Goal: Transaction & Acquisition: Purchase product/service

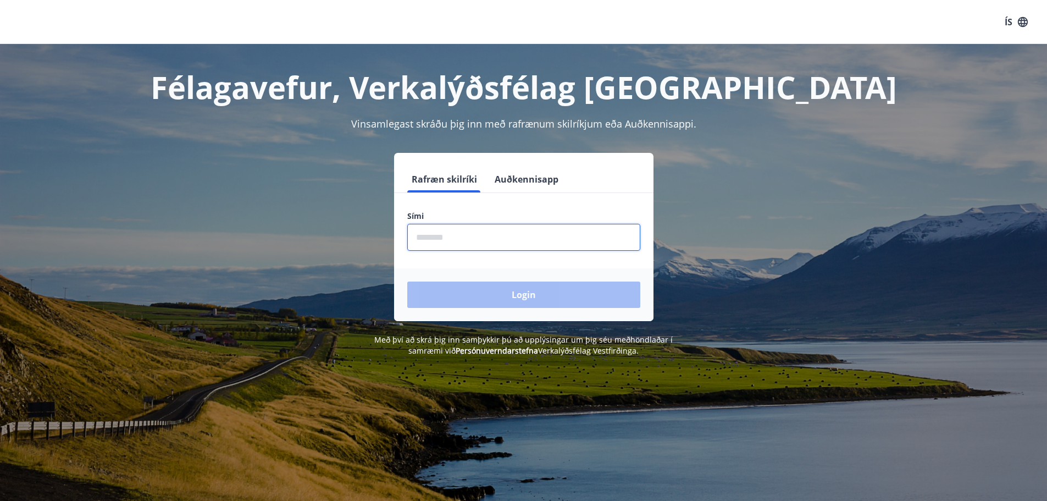
click at [432, 234] on input "phone" at bounding box center [523, 237] width 233 height 27
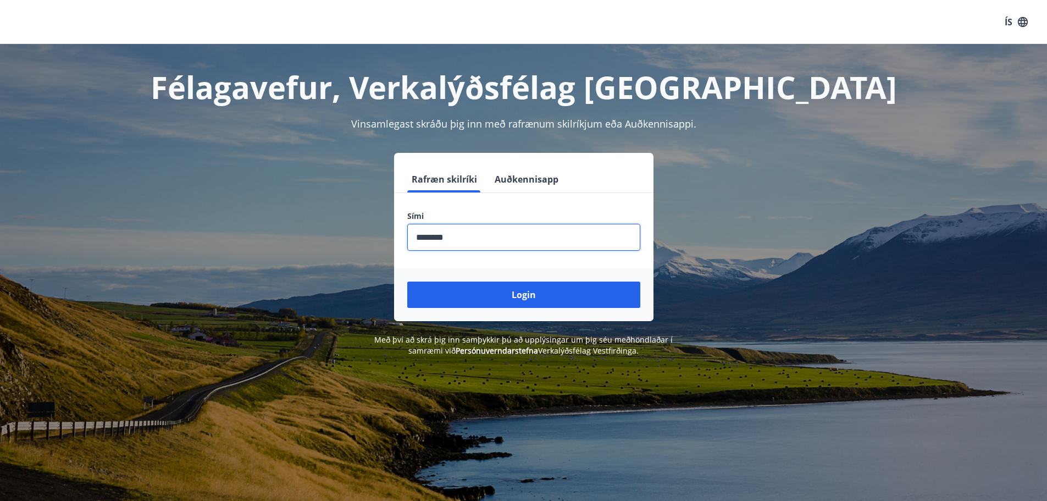
type input "********"
click at [407, 281] on button "Login" at bounding box center [523, 294] width 233 height 26
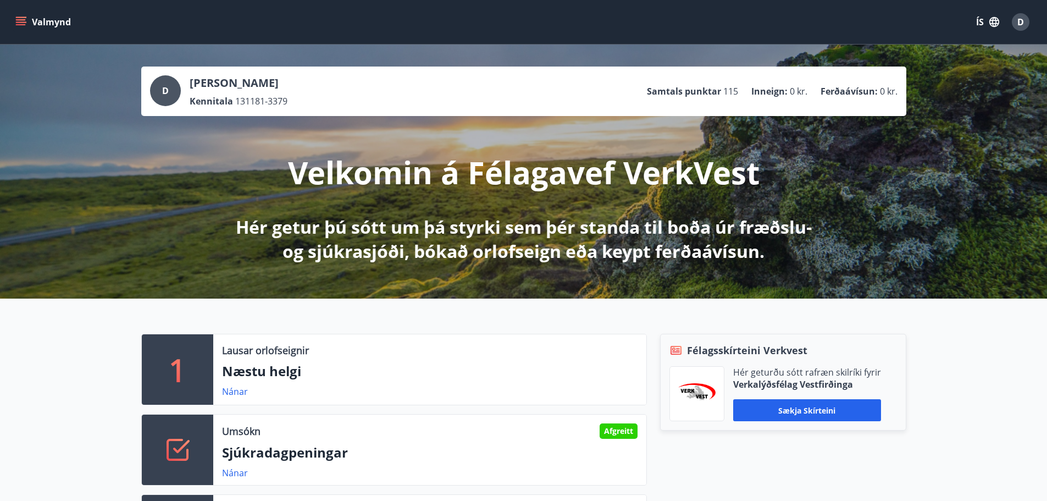
click at [21, 20] on icon "menu" at bounding box center [21, 19] width 10 height 1
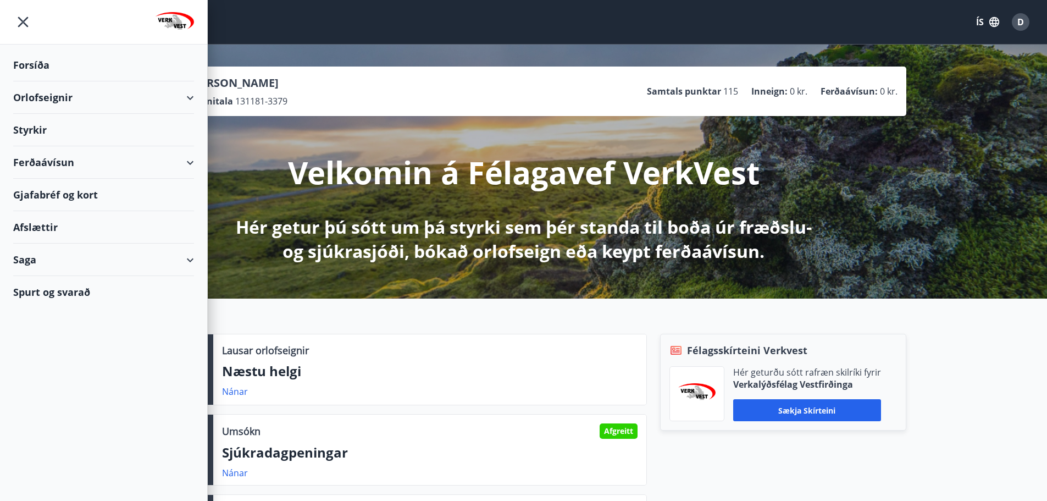
drag, startPoint x: 596, startPoint y: 32, endPoint x: 591, endPoint y: 26, distance: 7.4
click at [593, 29] on div "Valmynd ÍS D" at bounding box center [523, 22] width 1020 height 26
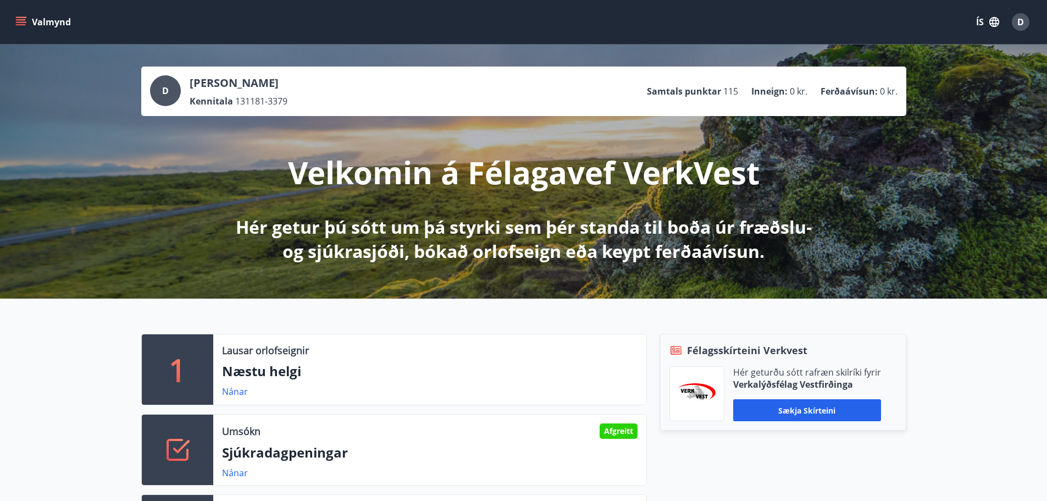
click at [979, 19] on button "ÍS" at bounding box center [987, 22] width 35 height 20
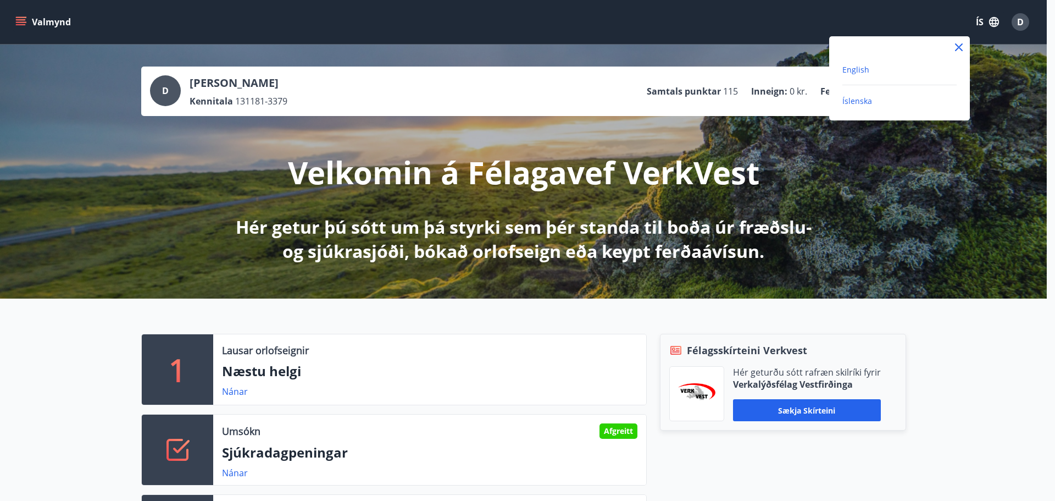
click at [853, 69] on span "English" at bounding box center [855, 69] width 27 height 10
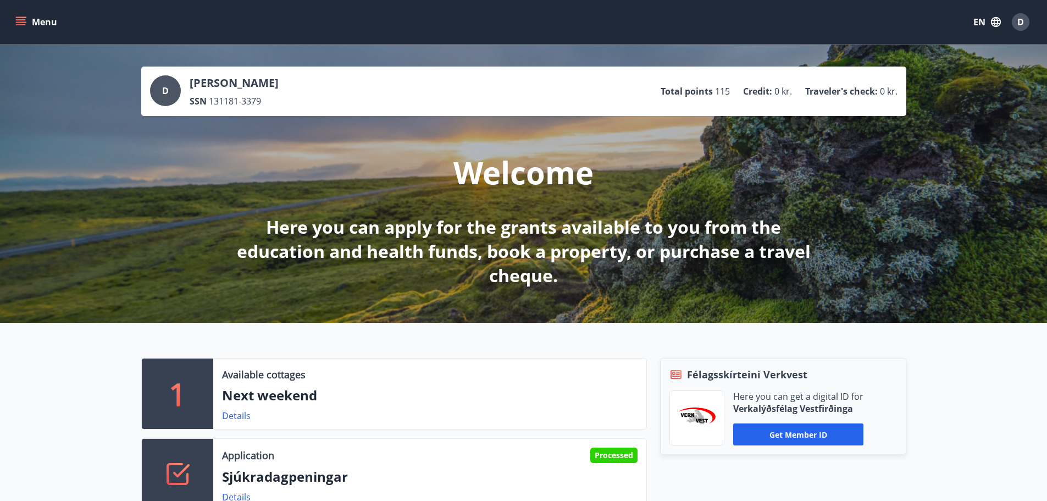
click at [24, 21] on icon "menu" at bounding box center [20, 21] width 11 height 11
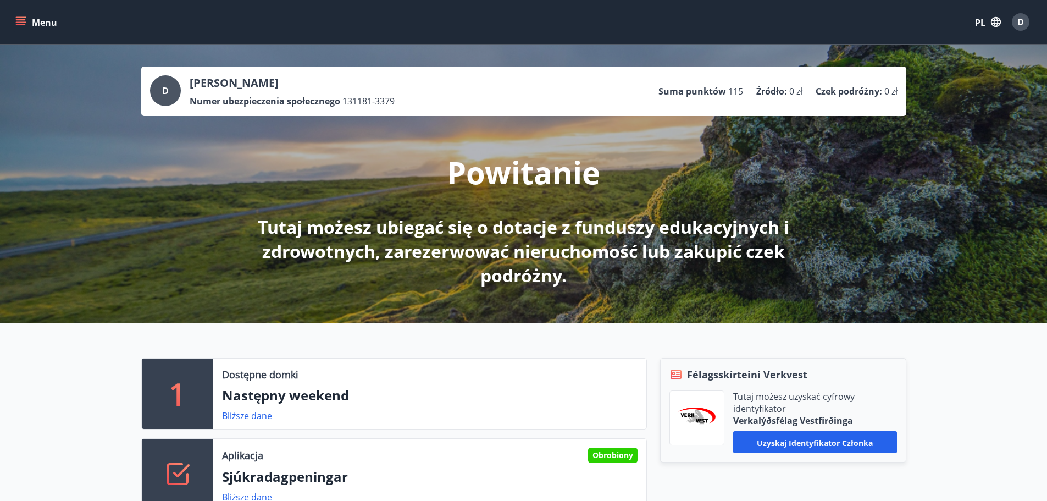
click at [22, 14] on button "Menu" at bounding box center [37, 22] width 48 height 20
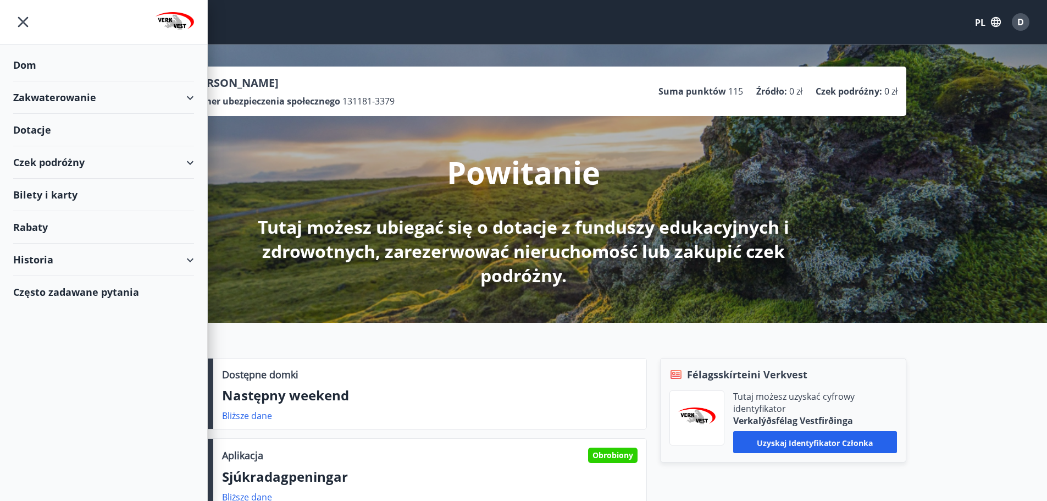
click at [186, 164] on div "Czek podróżny" at bounding box center [103, 162] width 181 height 32
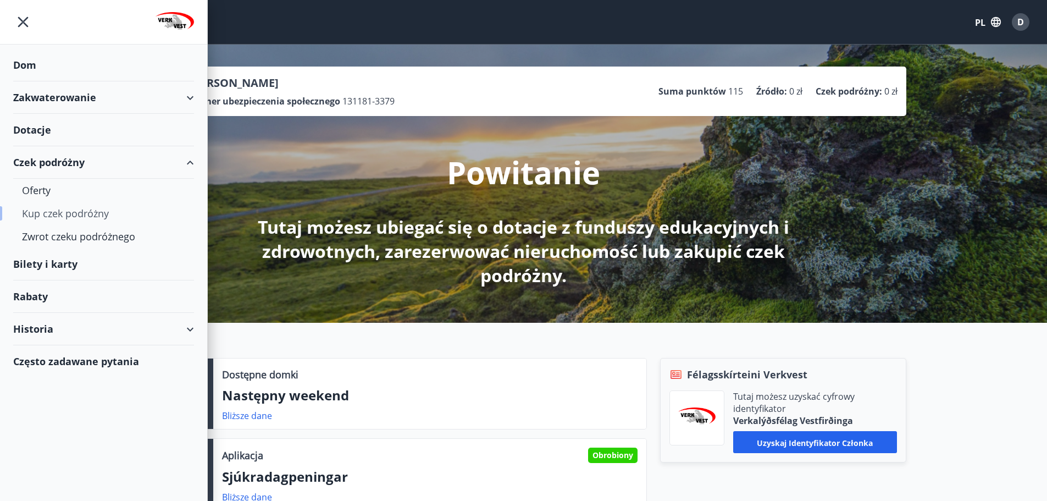
click at [87, 213] on font "Kup czek podróżny" at bounding box center [65, 213] width 87 height 13
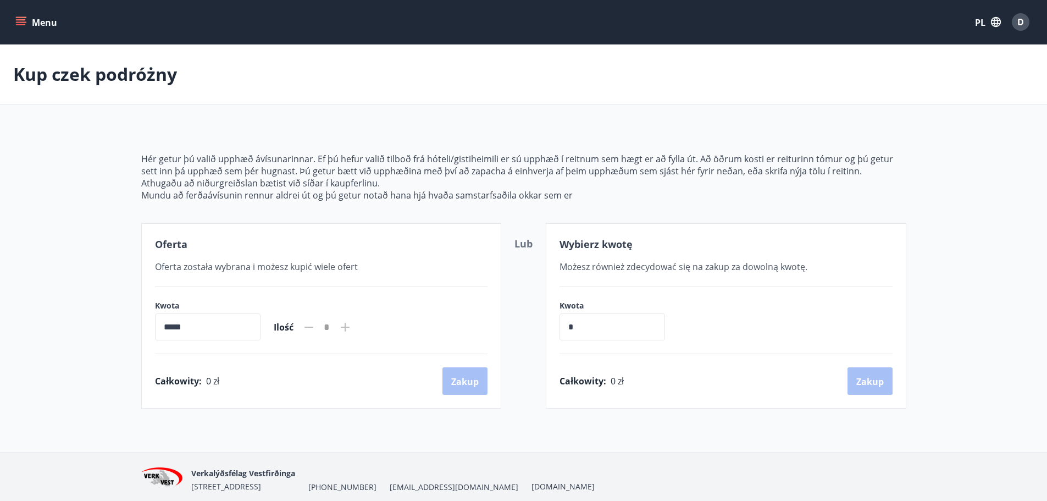
click at [221, 320] on input "*****" at bounding box center [208, 326] width 106 height 27
click at [253, 329] on input "*****" at bounding box center [208, 326] width 106 height 27
click at [253, 326] on input "*****" at bounding box center [208, 326] width 106 height 27
click at [252, 324] on input "*****" at bounding box center [208, 326] width 106 height 27
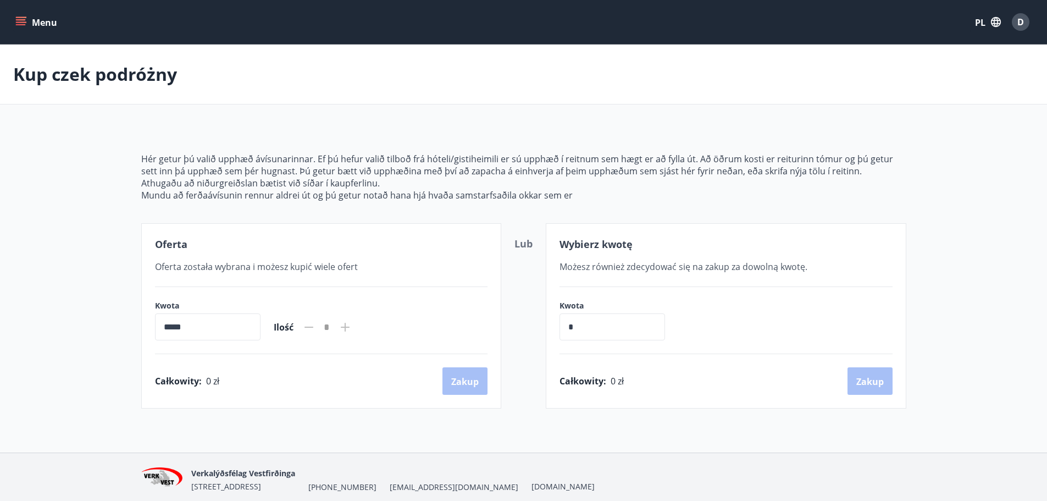
click at [251, 321] on input "*****" at bounding box center [208, 326] width 106 height 27
drag, startPoint x: 250, startPoint y: 321, endPoint x: 181, endPoint y: 323, distance: 68.7
click at [181, 323] on input "*****" at bounding box center [208, 326] width 106 height 27
click at [181, 325] on input "*****" at bounding box center [208, 326] width 106 height 27
drag, startPoint x: 181, startPoint y: 325, endPoint x: 127, endPoint y: 331, distance: 54.2
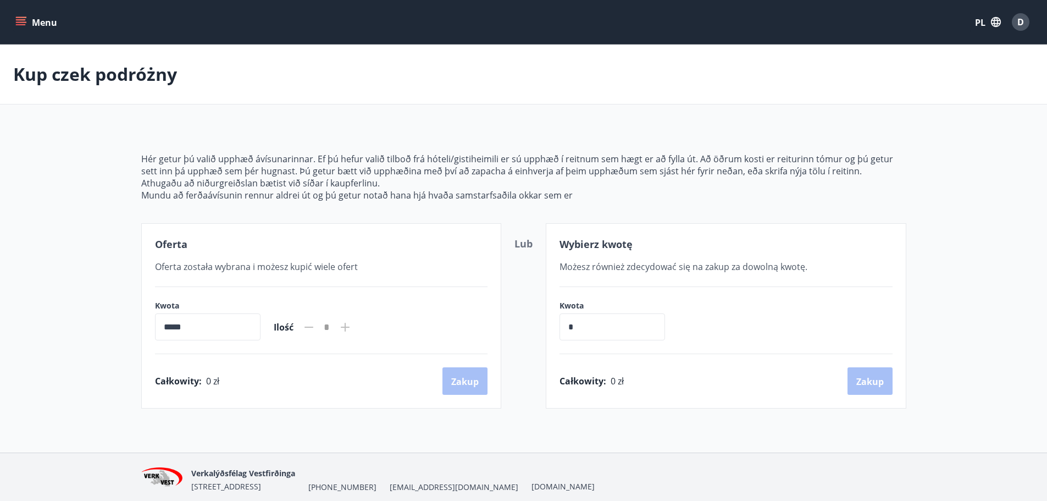
click at [128, 331] on div "Hér getur þú valið upphæð ávísunarinnar. Ef þú hefur valið tilboð frá hóteli/gi…" at bounding box center [523, 267] width 791 height 282
click at [302, 351] on div "Oferta Oferta została wybrana i możesz kupić wiele ofert [PERSON_NAME] ***** ​ …" at bounding box center [321, 315] width 360 height 185
click at [572, 327] on input "*" at bounding box center [612, 326] width 106 height 27
type input "******"
click at [869, 380] on font "Zakup" at bounding box center [869, 381] width 27 height 12
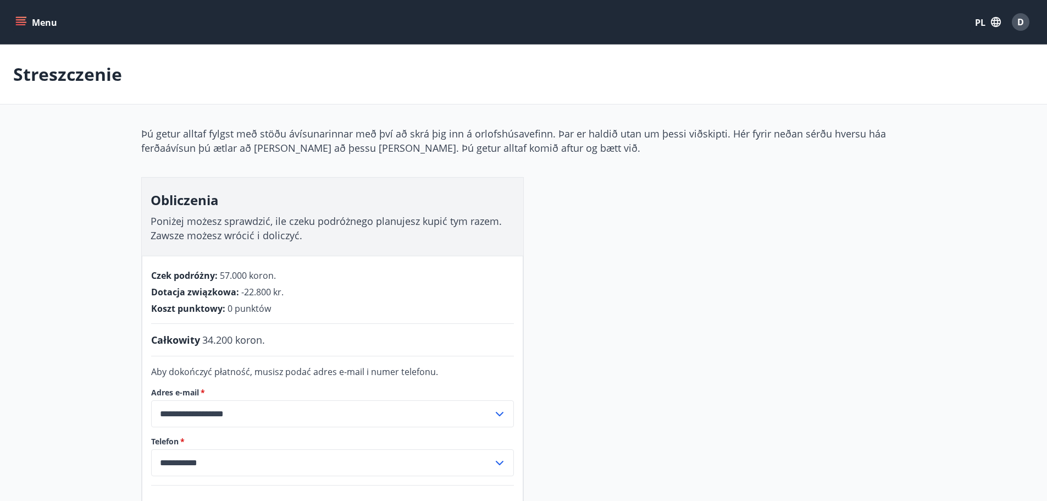
click at [18, 14] on button "Menu" at bounding box center [37, 22] width 48 height 20
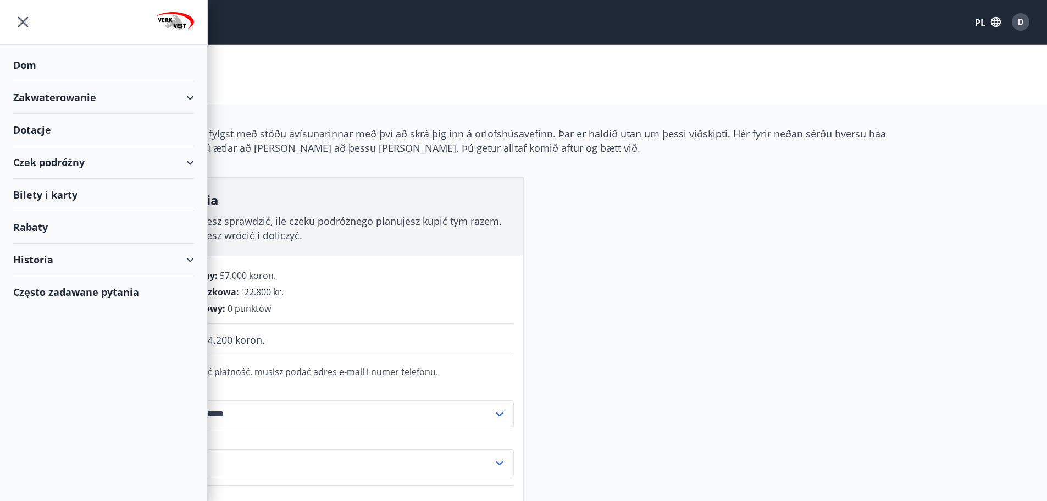
click at [179, 166] on div "Czek podróżny" at bounding box center [103, 162] width 181 height 32
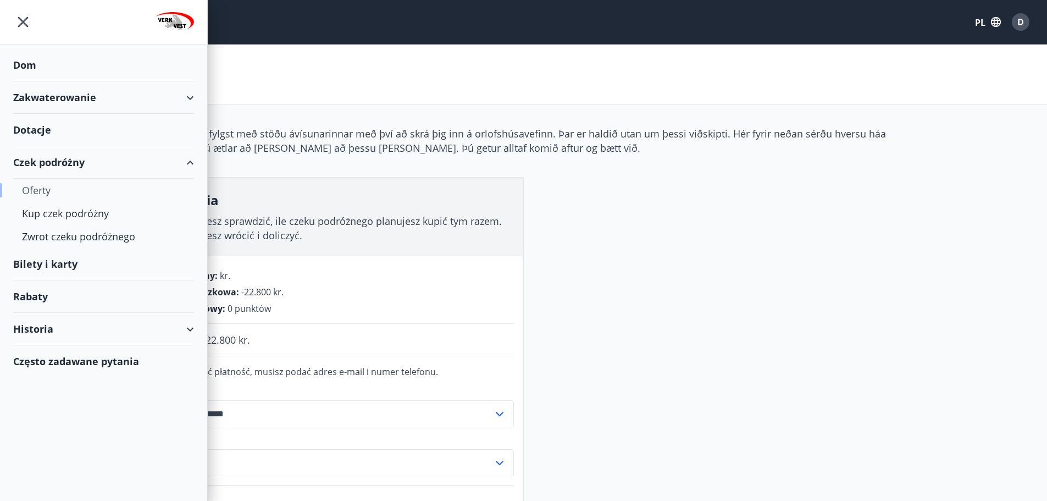
click at [51, 185] on div "Oferty" at bounding box center [103, 190] width 163 height 23
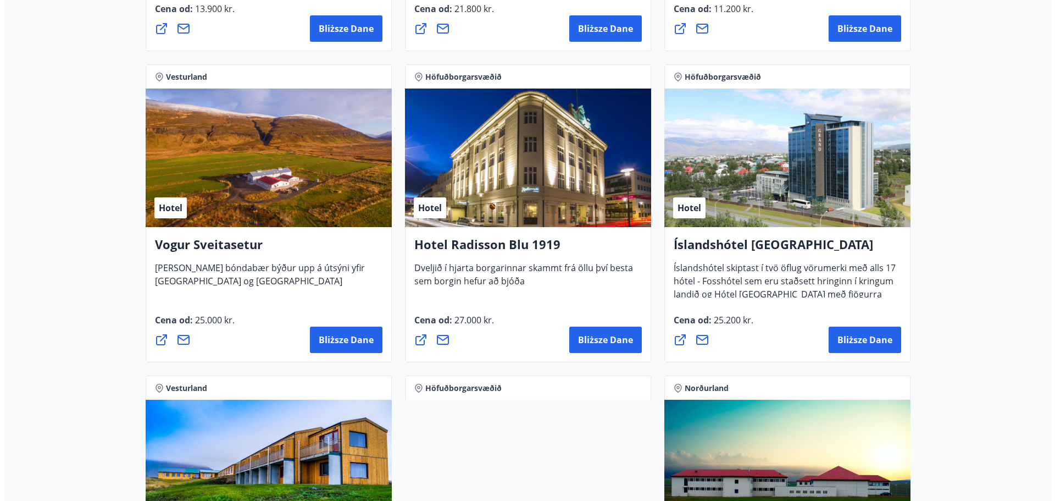
scroll to position [2017, 0]
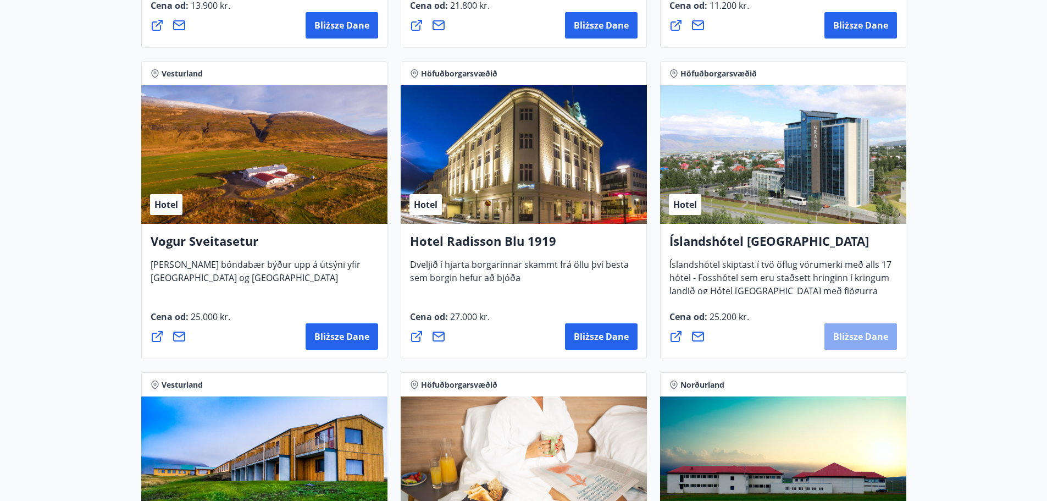
click at [857, 332] on font "Bliższe dane" at bounding box center [860, 336] width 55 height 12
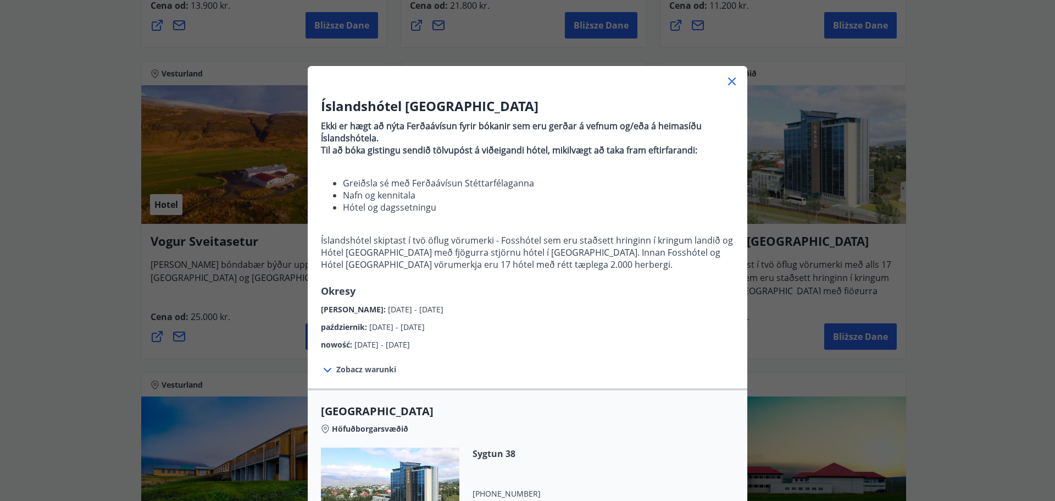
click at [371, 371] on font "Zobacz warunki" at bounding box center [366, 369] width 60 height 10
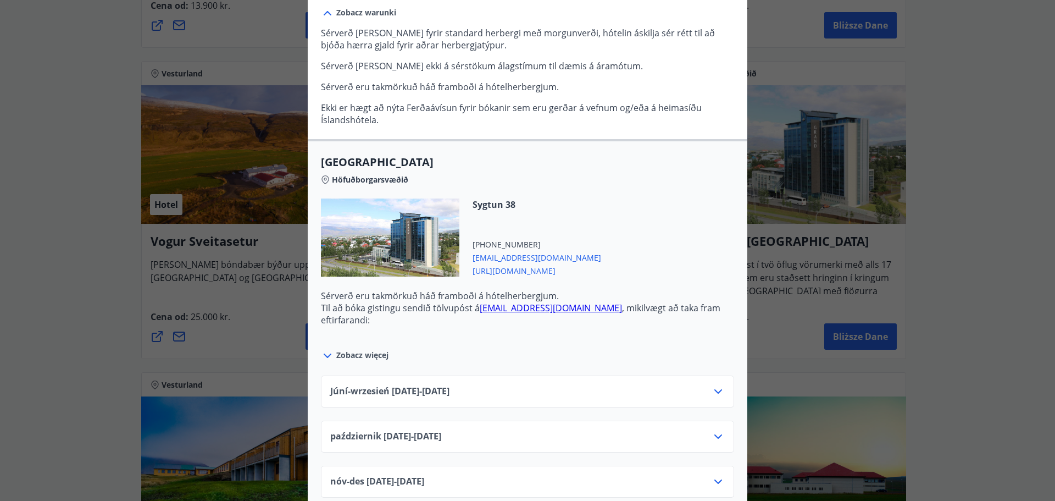
scroll to position [385, 0]
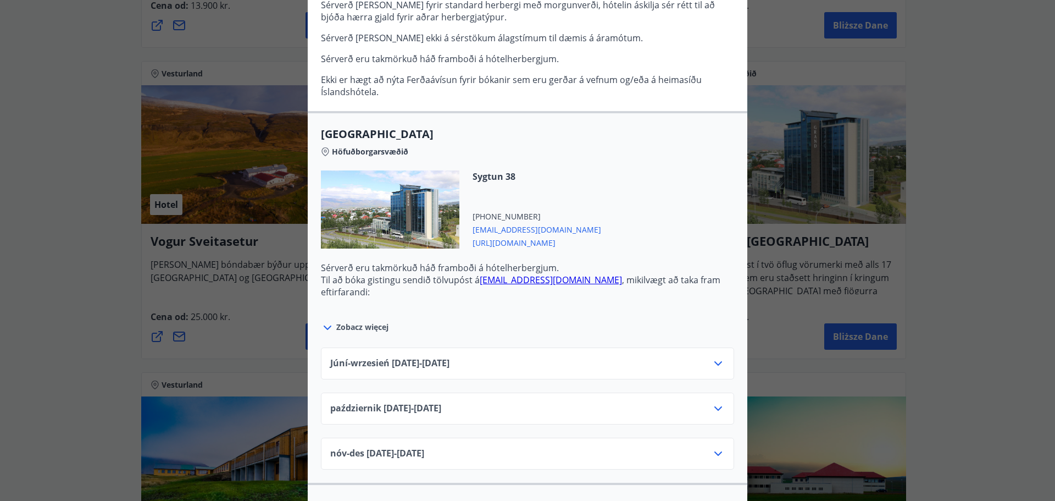
click at [647, 410] on div "październik [DATE] - [DATE]" at bounding box center [527, 413] width 395 height 22
click at [712, 407] on icon at bounding box center [718, 408] width 13 height 13
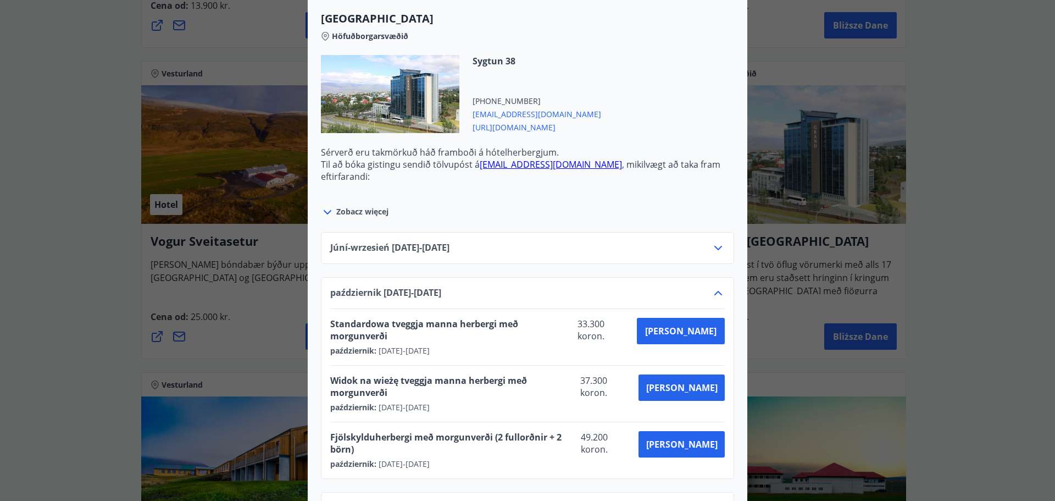
scroll to position [604, 0]
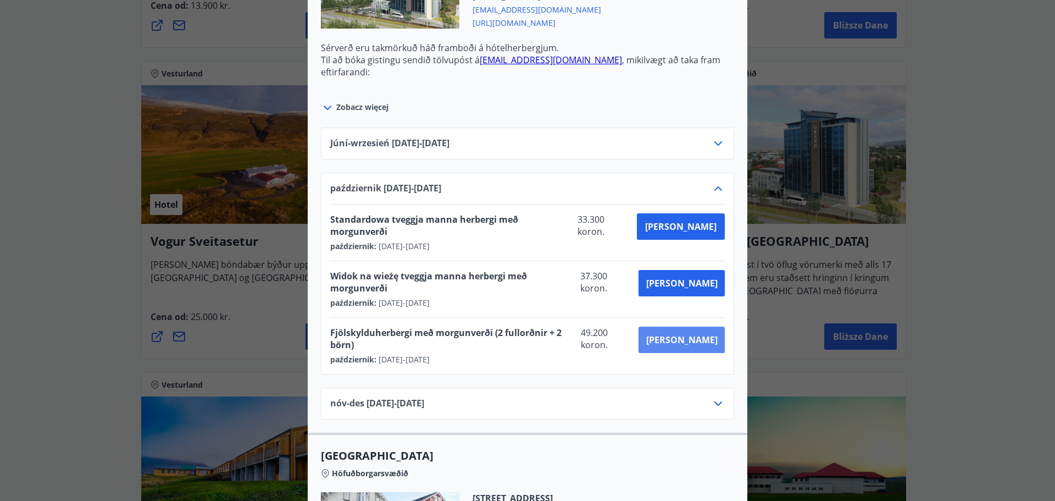
click at [696, 334] on font "[PERSON_NAME]" at bounding box center [681, 340] width 71 height 12
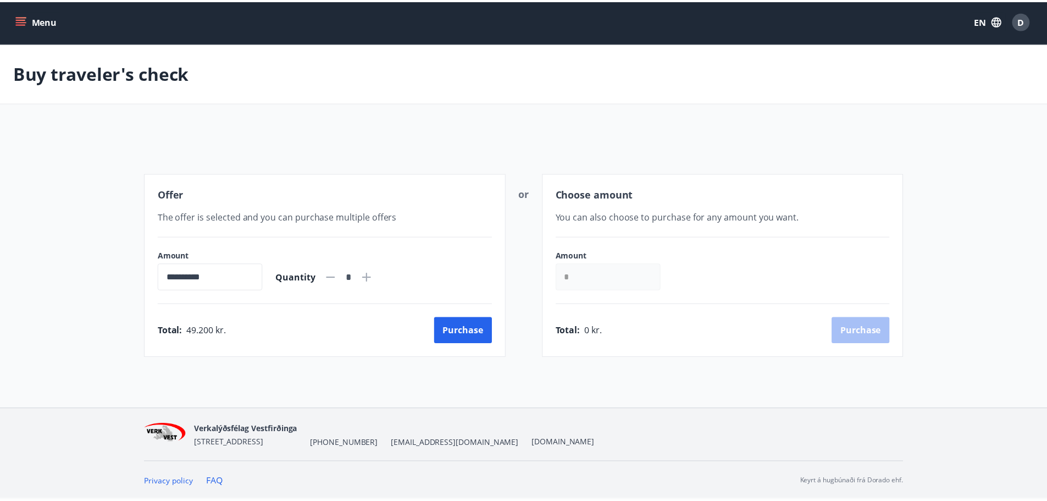
scroll to position [2, 0]
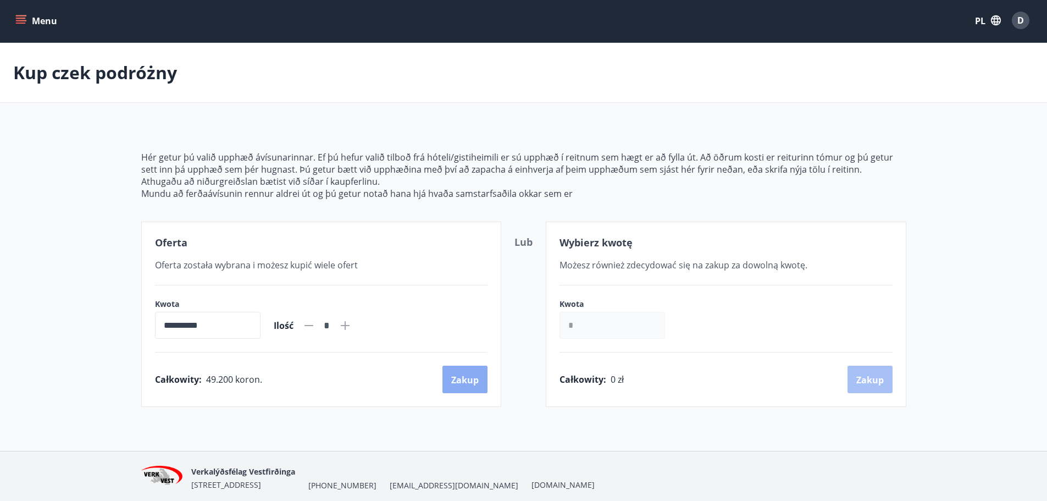
click at [472, 385] on font "Zakup" at bounding box center [464, 380] width 27 height 12
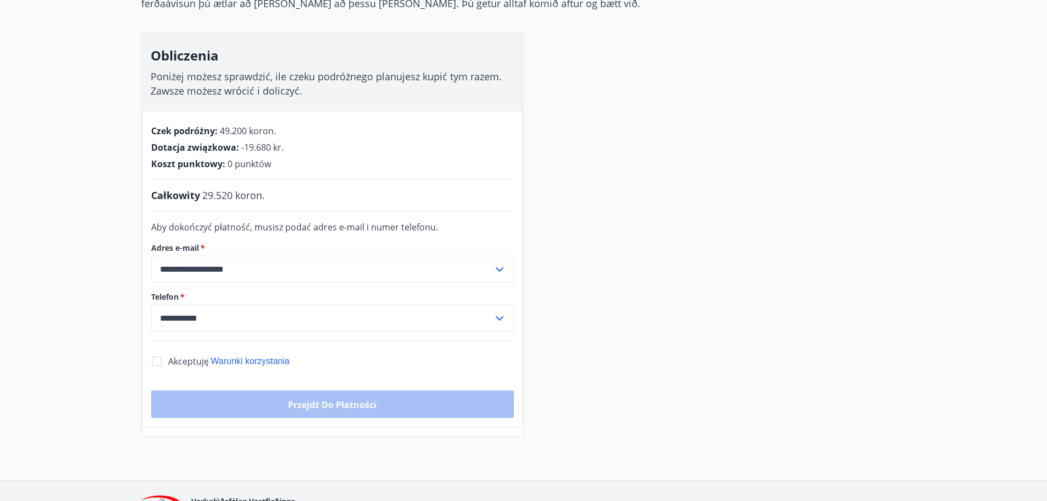
scroll to position [167, 0]
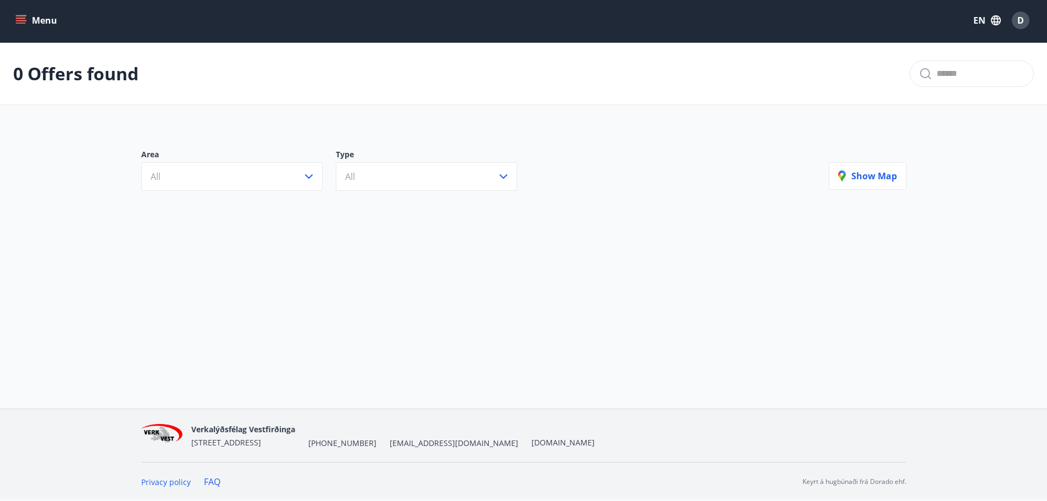
scroll to position [2, 0]
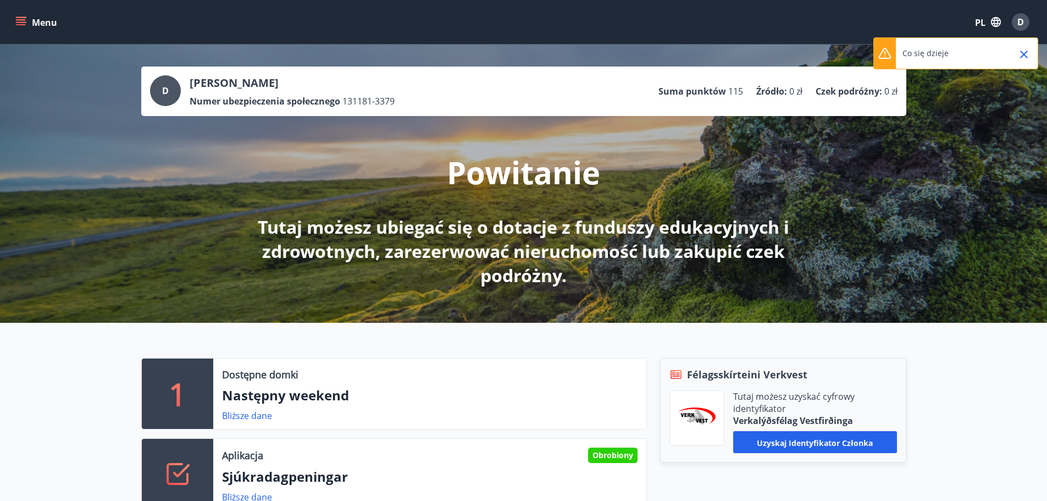
click at [30, 22] on button "Menu" at bounding box center [37, 22] width 48 height 20
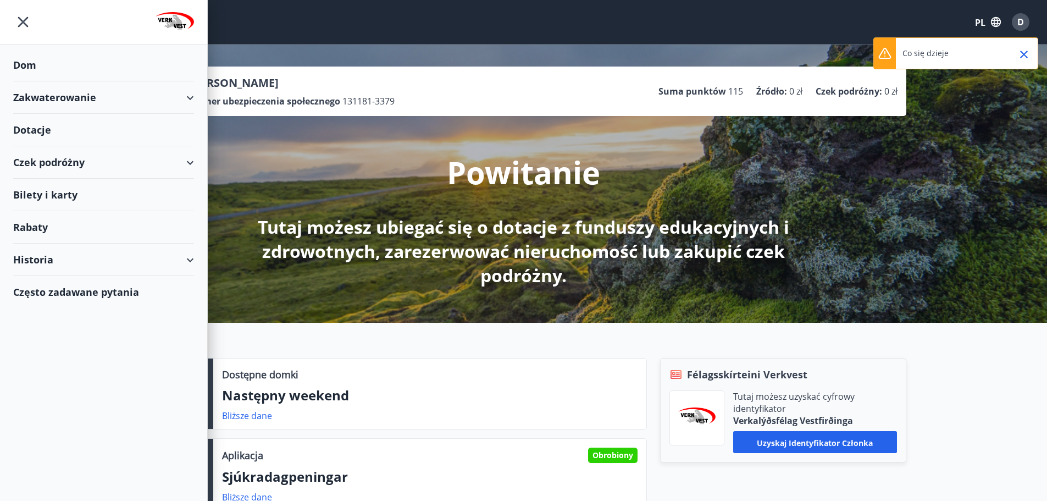
click at [186, 165] on div "Czek podróżny" at bounding box center [103, 162] width 181 height 32
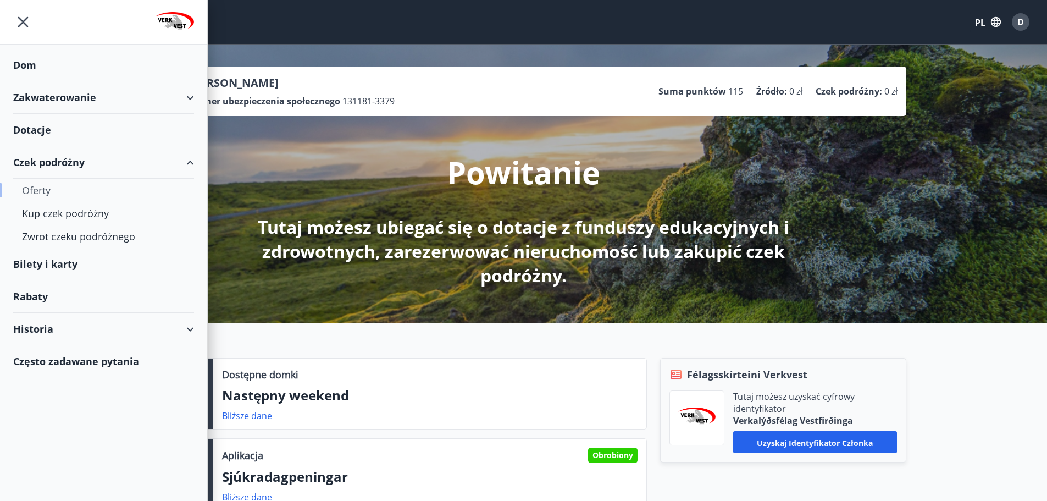
click at [40, 186] on font "Oferty" at bounding box center [36, 190] width 29 height 13
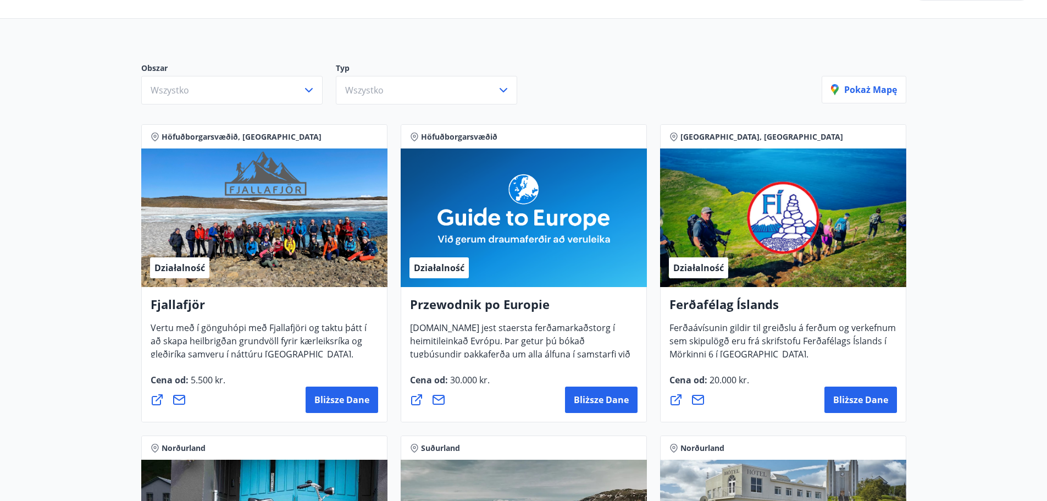
scroll to position [55, 0]
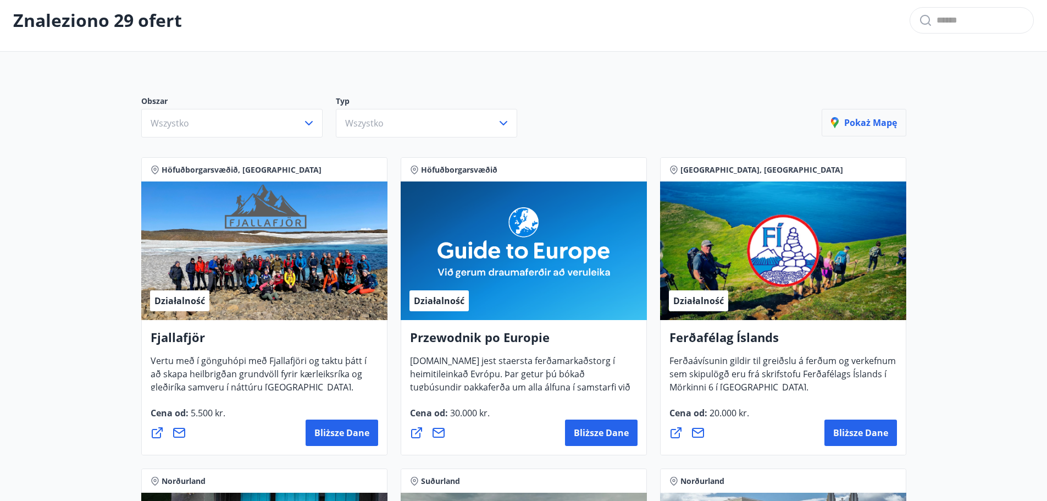
click at [848, 123] on font "Pokaż mapę" at bounding box center [870, 122] width 53 height 12
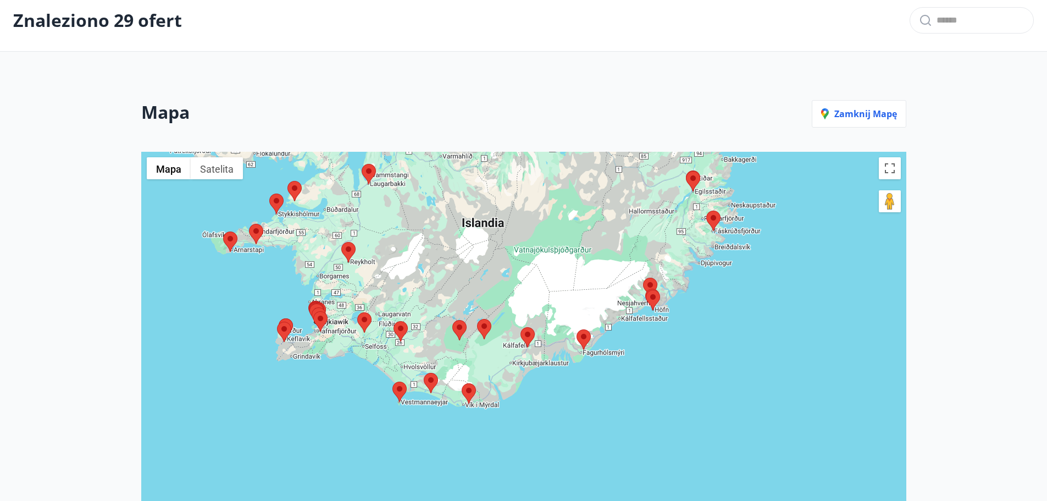
drag, startPoint x: 518, startPoint y: 378, endPoint x: 454, endPoint y: 250, distance: 142.8
click at [458, 245] on div at bounding box center [523, 376] width 765 height 448
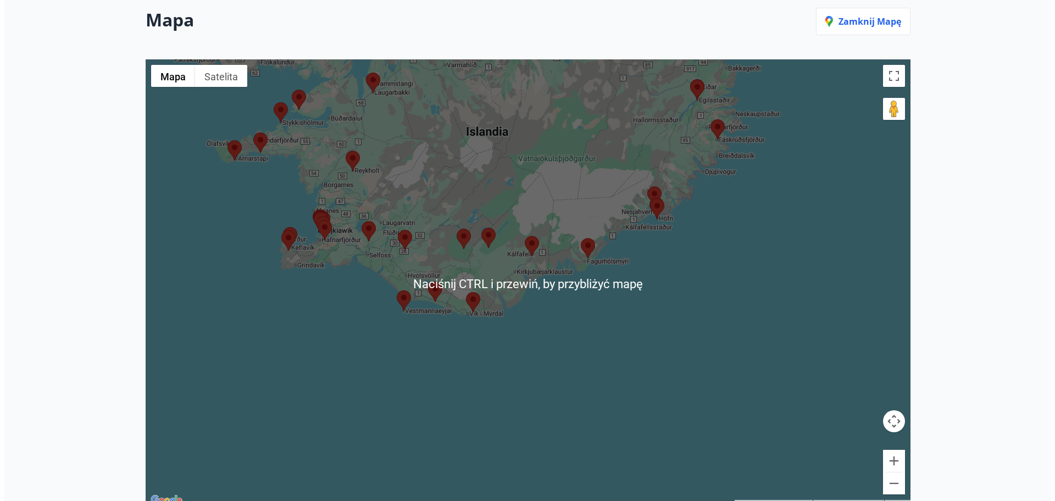
scroll to position [165, 0]
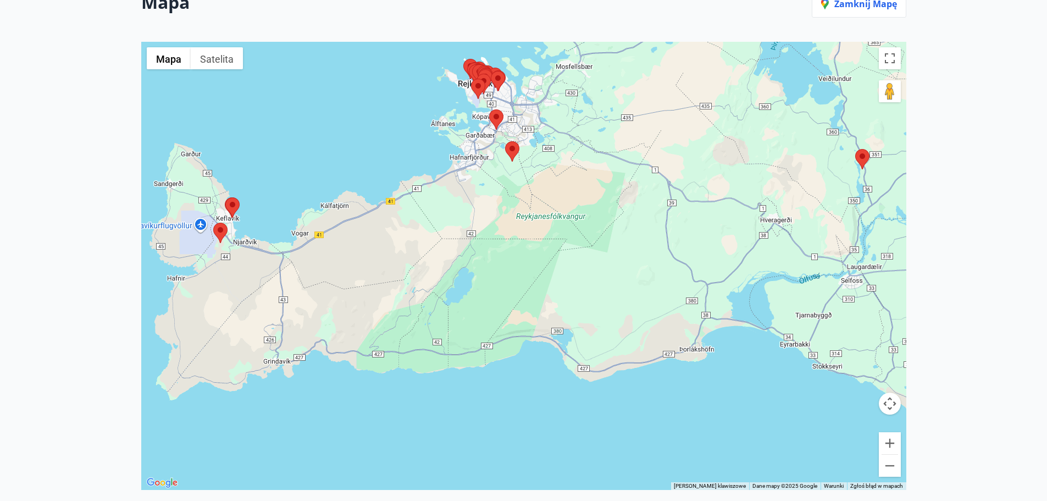
drag, startPoint x: 305, startPoint y: 252, endPoint x: 504, endPoint y: 229, distance: 200.8
click at [504, 229] on div at bounding box center [523, 266] width 765 height 448
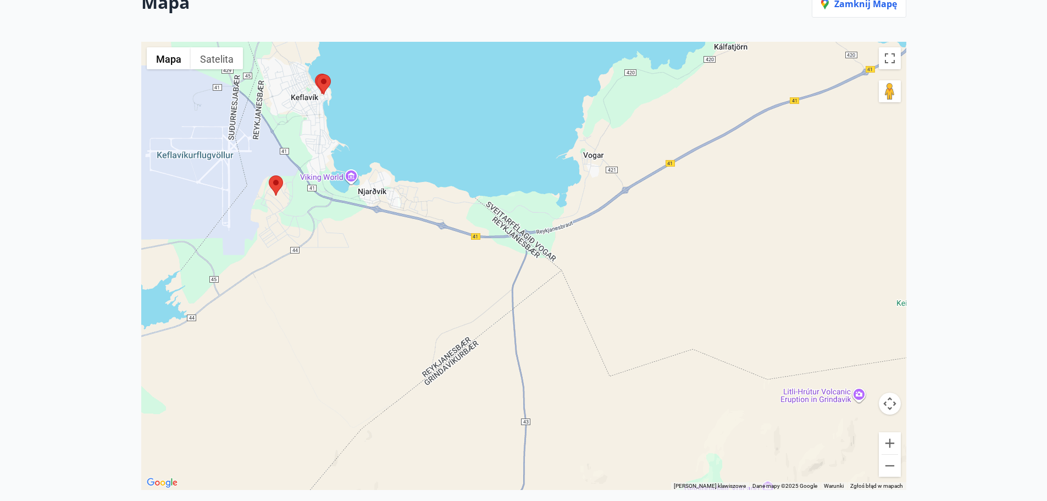
click at [269, 175] on area at bounding box center [269, 175] width 0 height 0
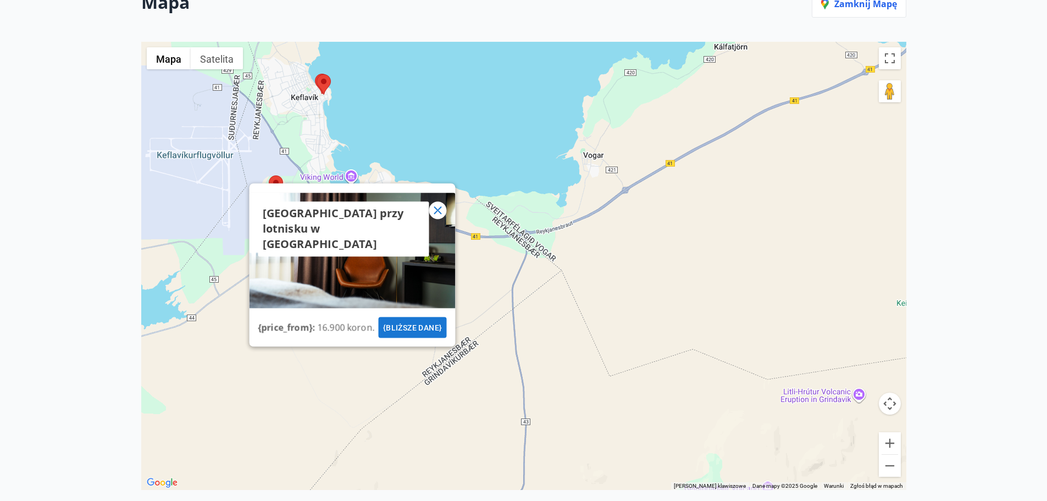
click at [376, 209] on font "[GEOGRAPHIC_DATA] przy lotnisku w [GEOGRAPHIC_DATA]" at bounding box center [332, 229] width 141 height 46
click at [404, 324] on font "{bliższe dane}" at bounding box center [411, 327] width 59 height 9
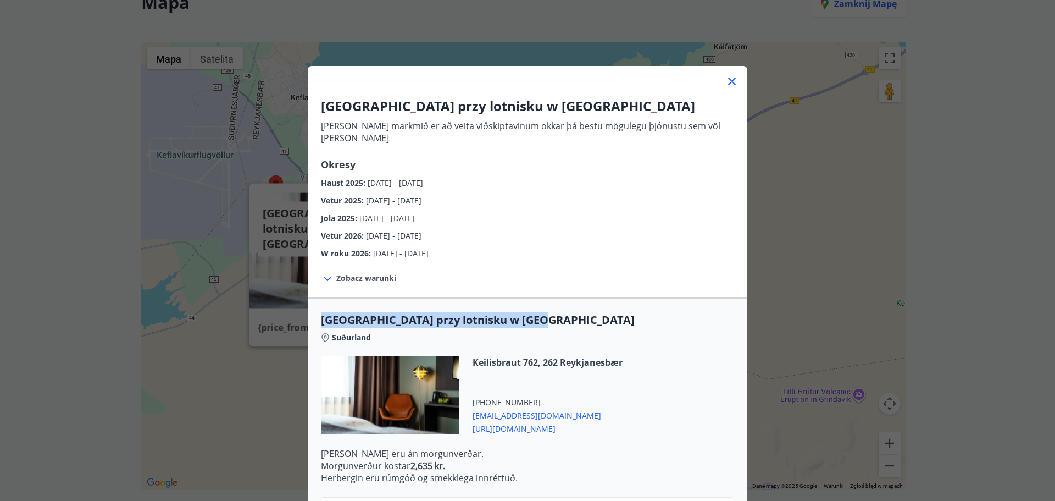
drag, startPoint x: 319, startPoint y: 307, endPoint x: 550, endPoint y: 308, distance: 230.2
click at [550, 312] on span "[GEOGRAPHIC_DATA] przy lotnisku w [GEOGRAPHIC_DATA]" at bounding box center [527, 319] width 413 height 15
copy font "[GEOGRAPHIC_DATA] przy lotnisku w [GEOGRAPHIC_DATA]"
click at [631, 207] on div "Jola 2025 : [DATE] - [DATE]" at bounding box center [527, 216] width 413 height 18
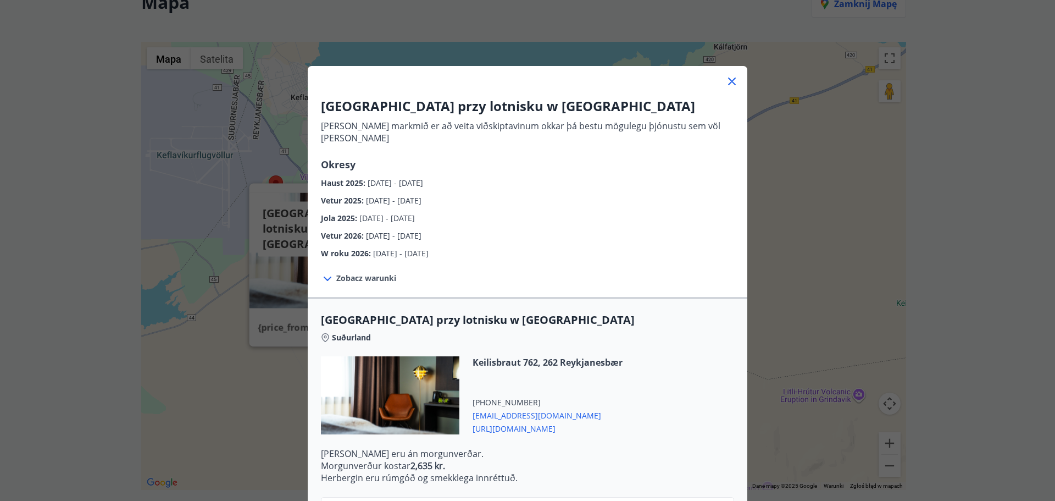
click at [325, 272] on icon at bounding box center [327, 278] width 13 height 13
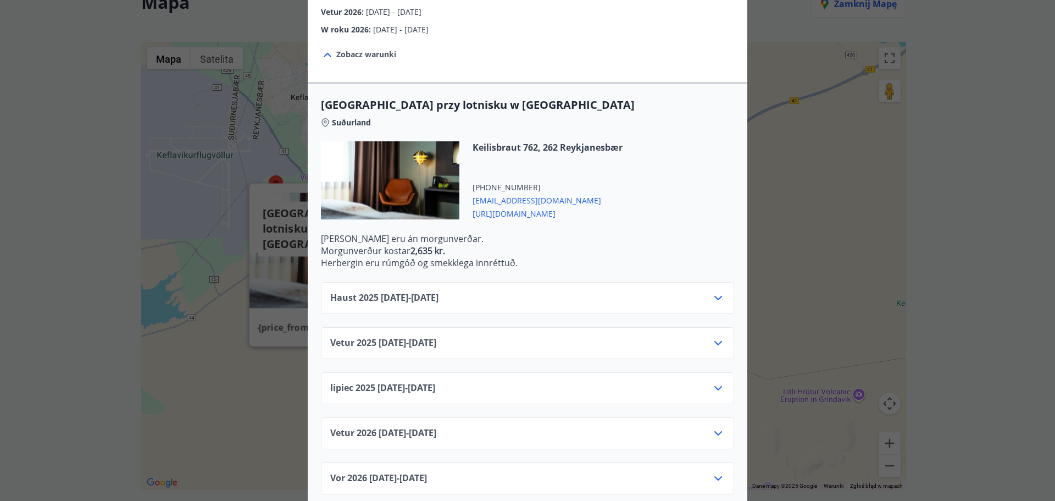
scroll to position [226, 0]
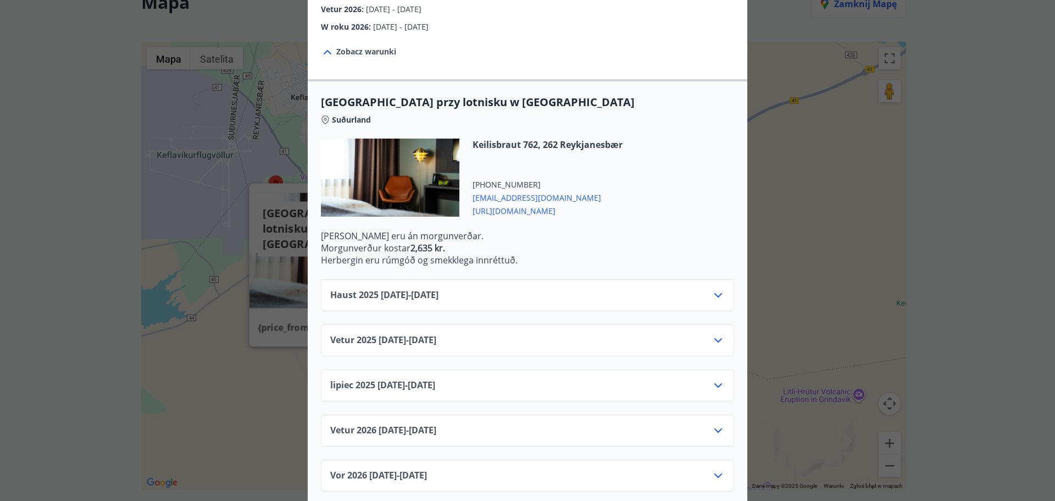
click at [625, 288] on div "Haust [PHONE_NUMBER][DATE] - [DATE]" at bounding box center [527, 299] width 395 height 22
click at [719, 288] on icon at bounding box center [718, 294] width 13 height 13
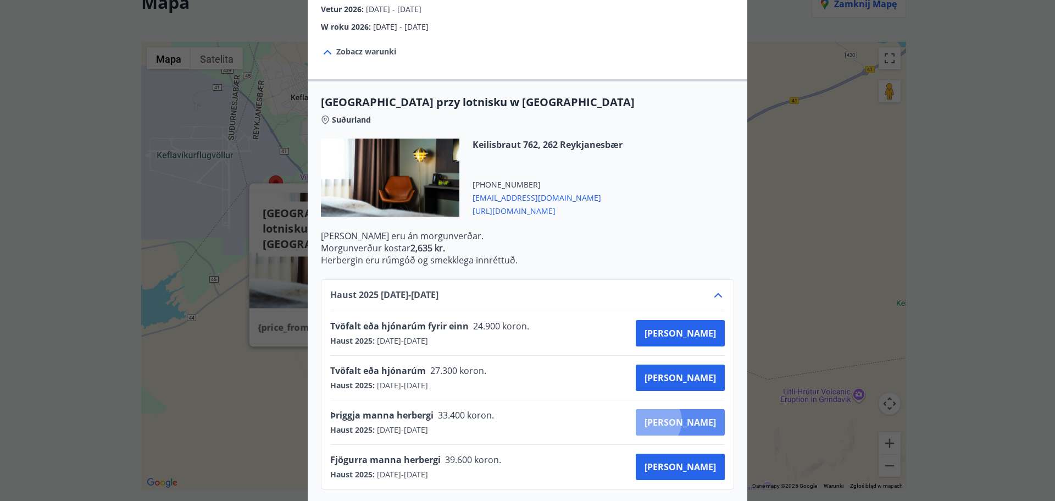
click at [693, 416] on font "[PERSON_NAME]" at bounding box center [680, 422] width 71 height 12
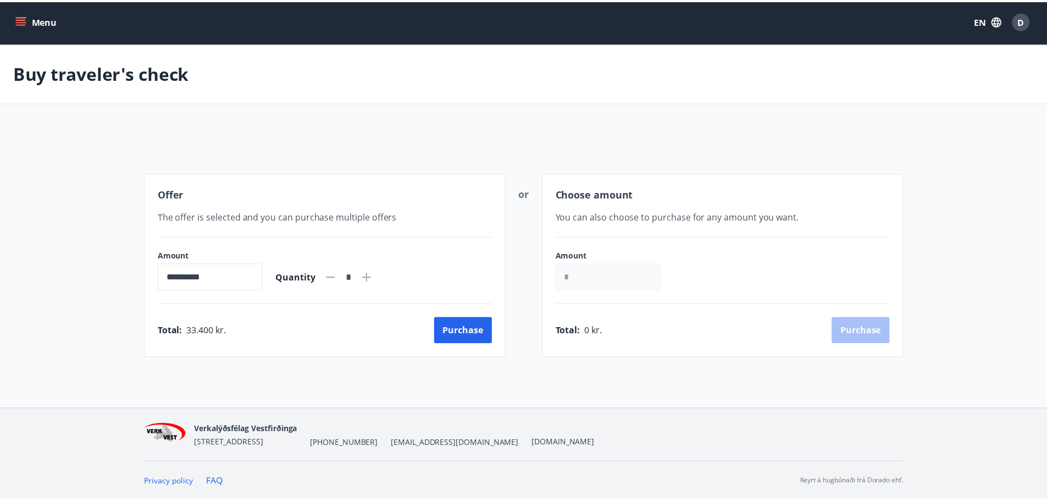
scroll to position [2, 0]
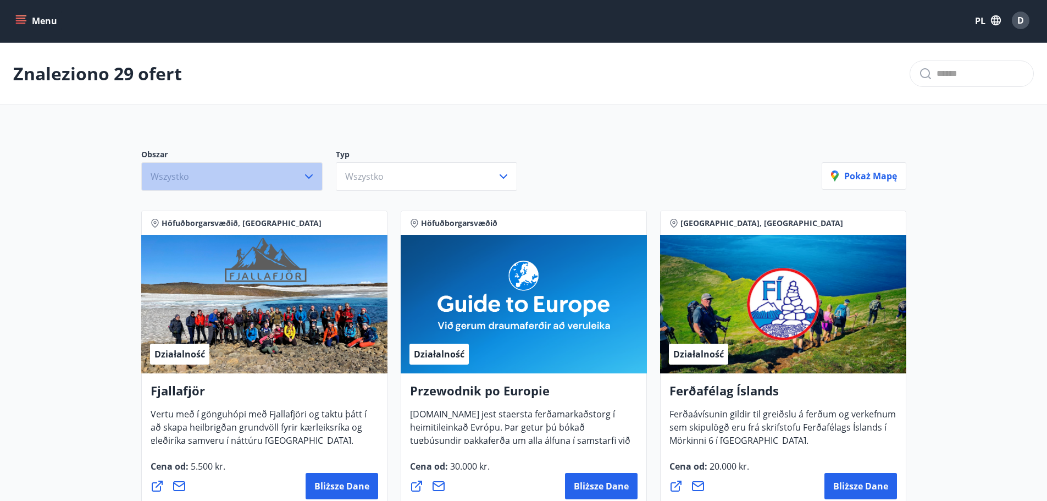
click at [230, 171] on button "Wszystko" at bounding box center [231, 176] width 181 height 29
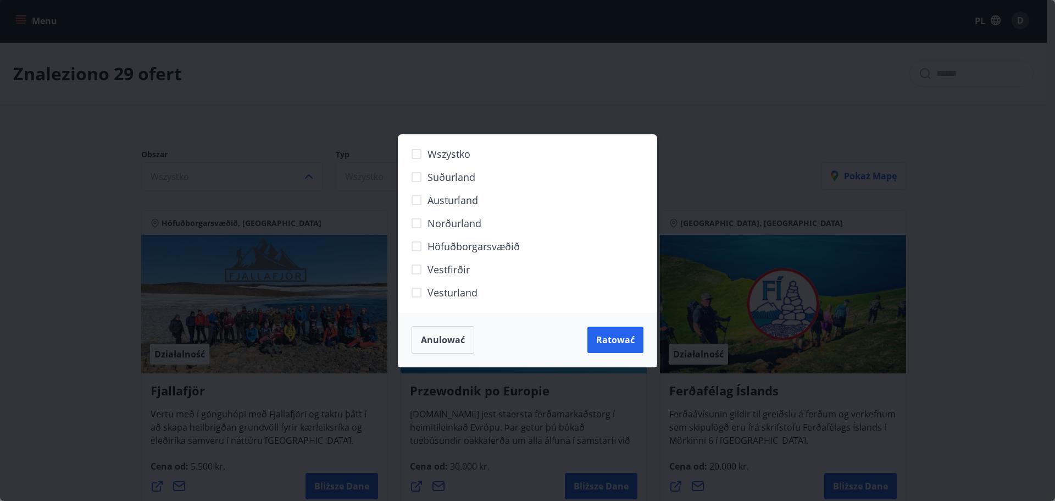
click at [63, 118] on div "Wszystko [GEOGRAPHIC_DATA] [GEOGRAPHIC_DATA] Norðurland Höfuðborgarsvæðið [GEOG…" at bounding box center [527, 250] width 1055 height 501
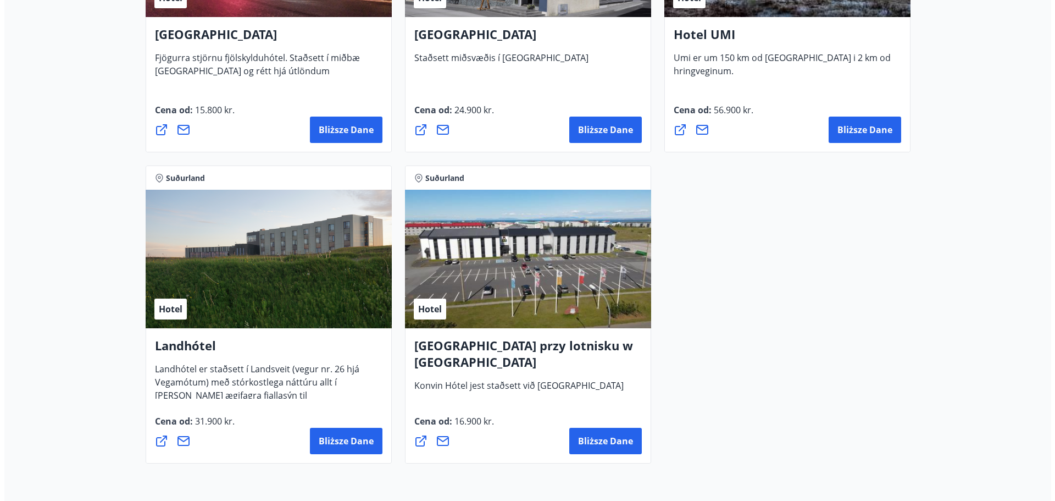
scroll to position [2859, 0]
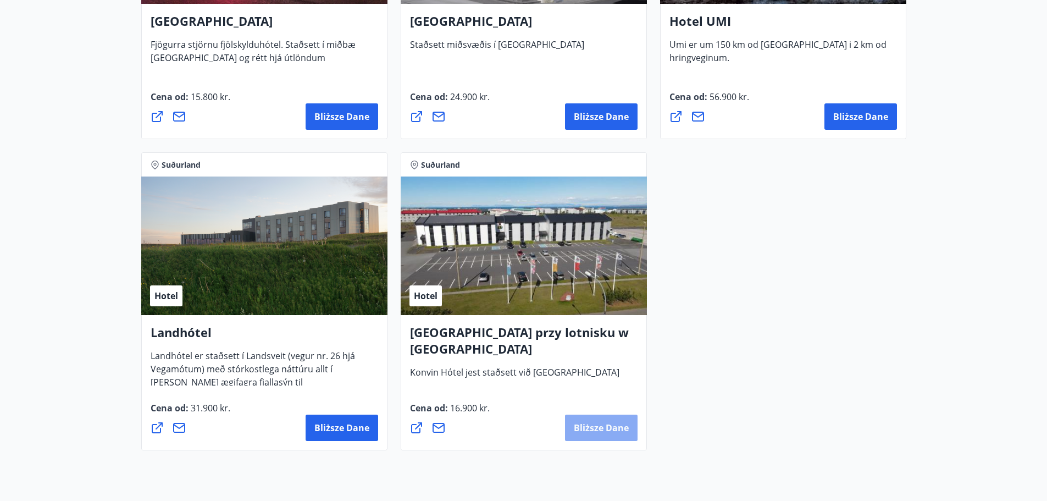
click at [593, 425] on font "Bliższe dane" at bounding box center [601, 427] width 55 height 12
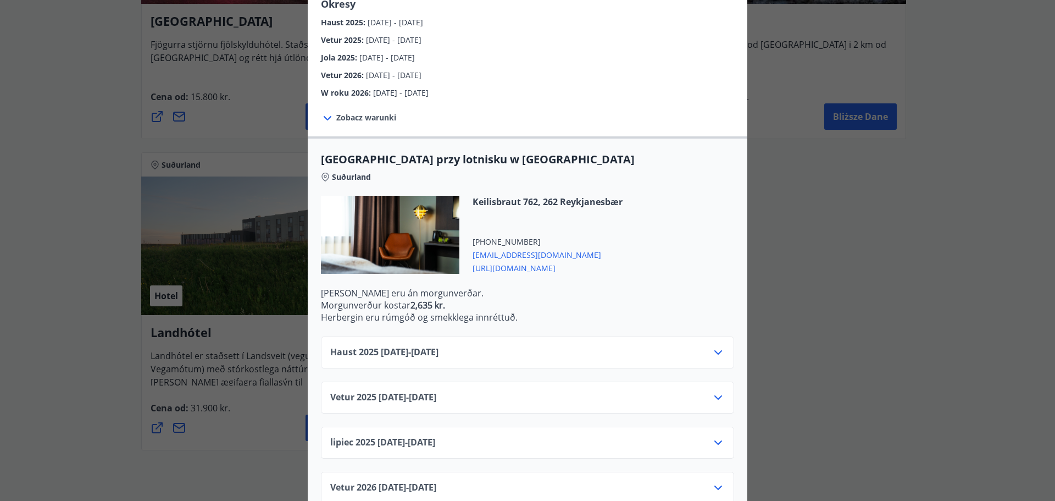
scroll to position [165, 0]
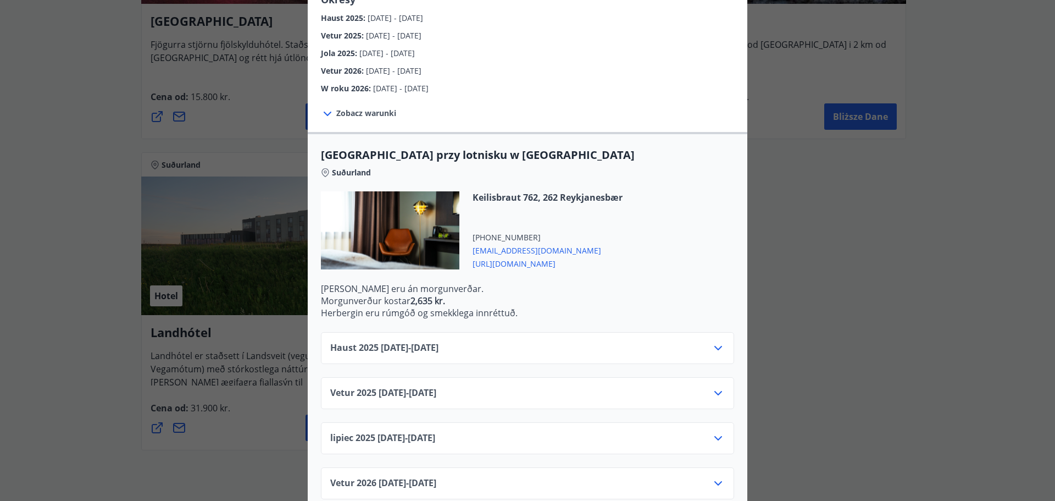
click at [713, 341] on icon at bounding box center [718, 347] width 13 height 13
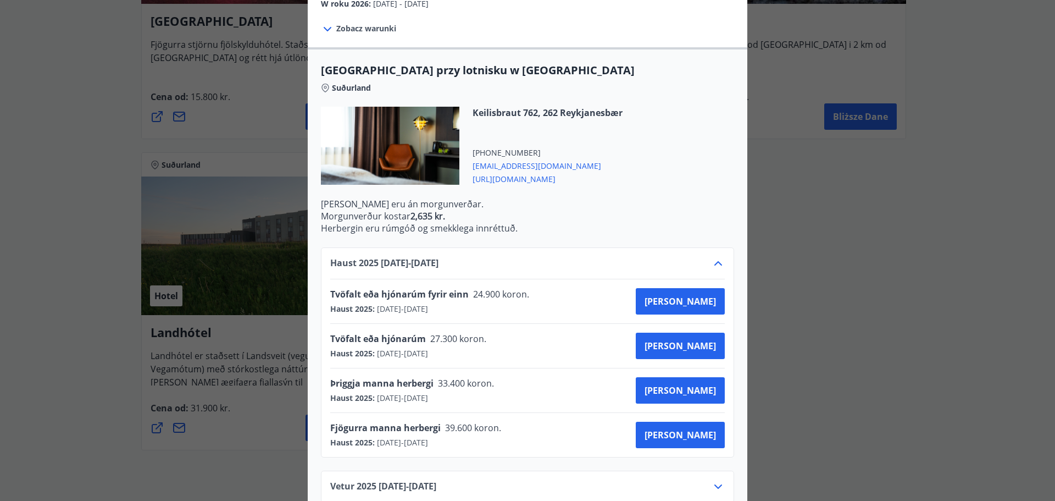
scroll to position [275, 0]
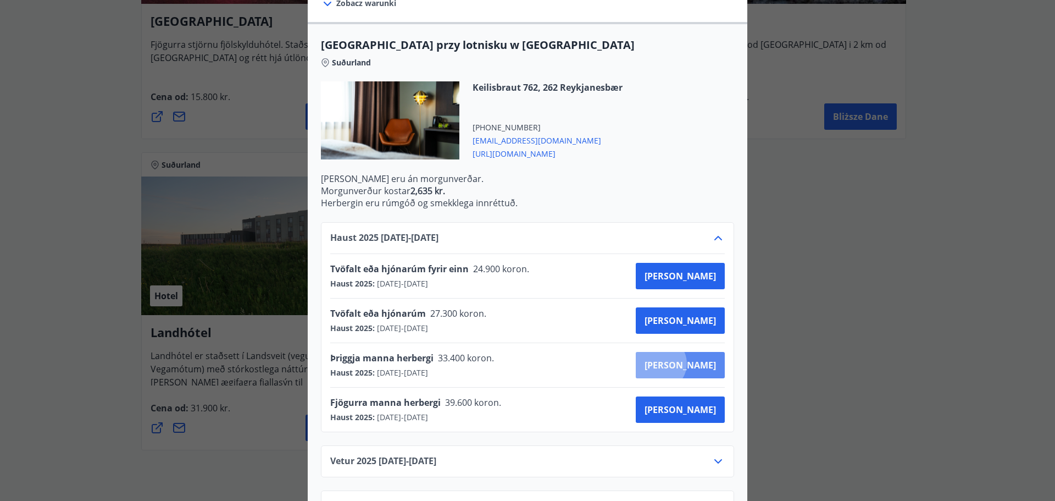
click at [702, 359] on font "[PERSON_NAME]" at bounding box center [680, 365] width 71 height 12
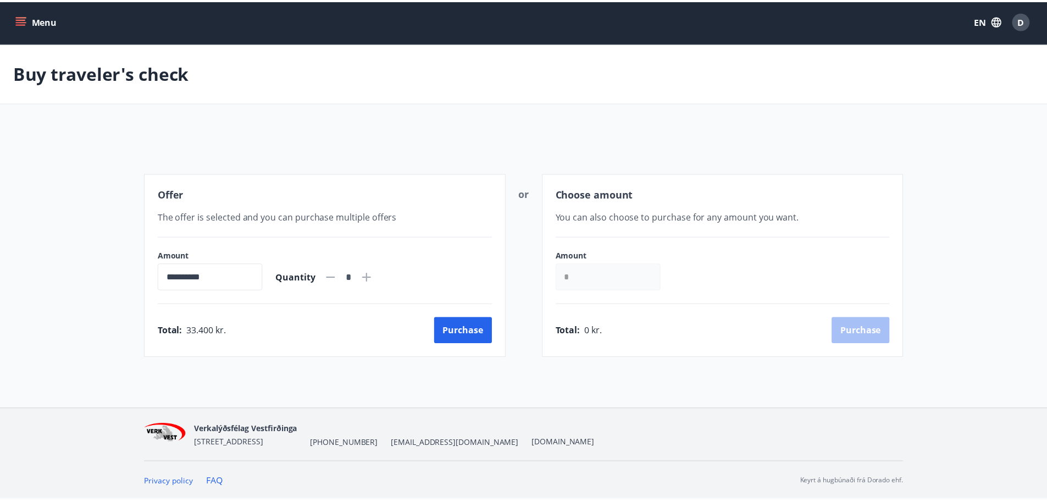
scroll to position [2, 0]
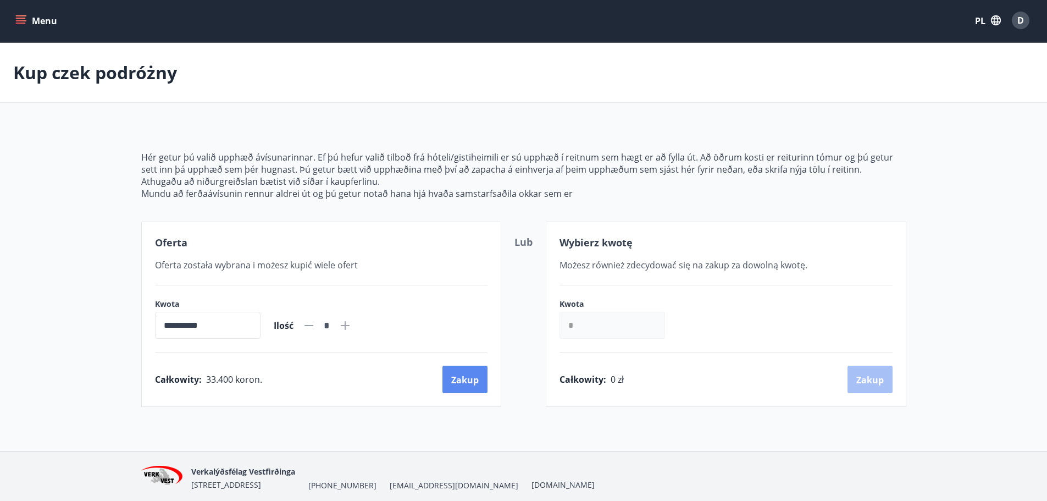
click at [464, 375] on font "Zakup" at bounding box center [464, 380] width 27 height 12
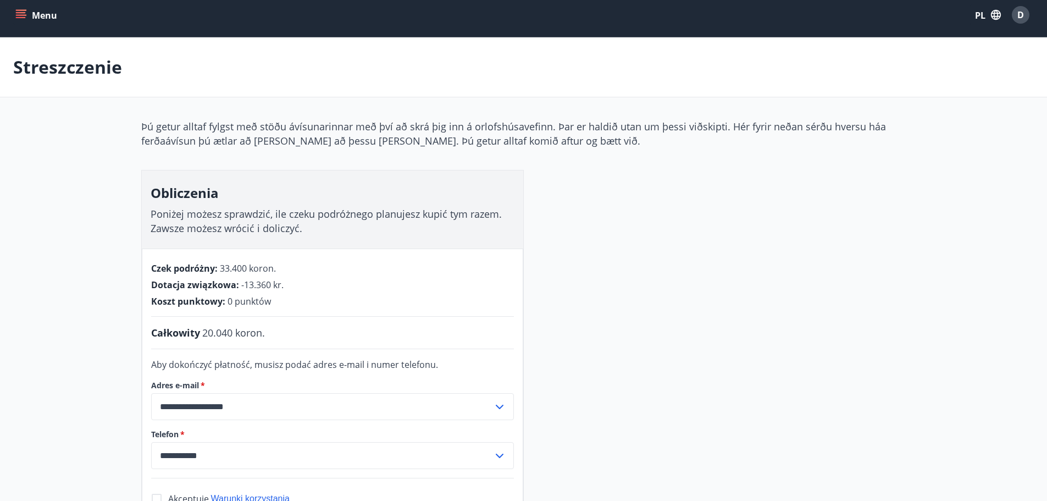
scroll to position [2, 0]
